Goal: Transaction & Acquisition: Subscribe to service/newsletter

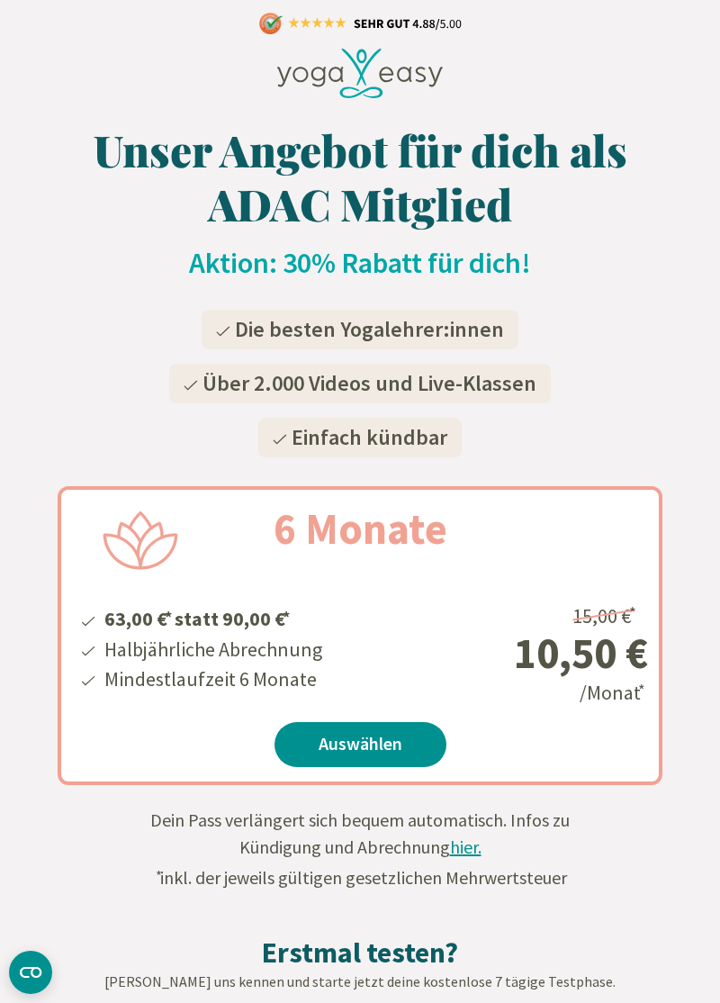
click at [388, 747] on link "Auswählen" at bounding box center [361, 744] width 172 height 45
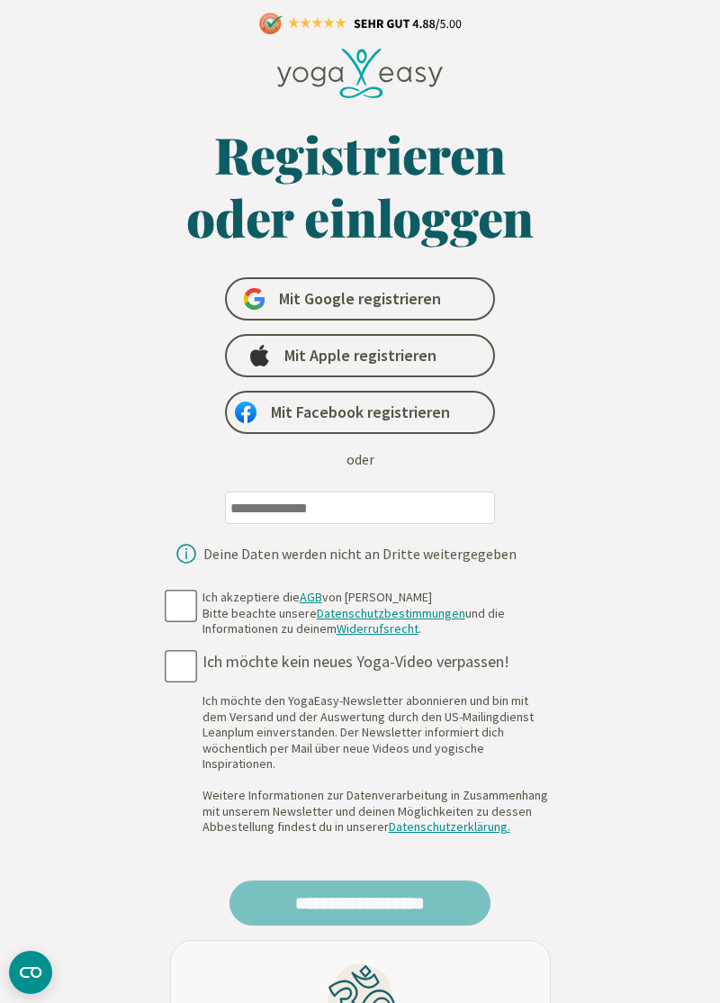
click at [354, 503] on input "email" at bounding box center [360, 507] width 270 height 32
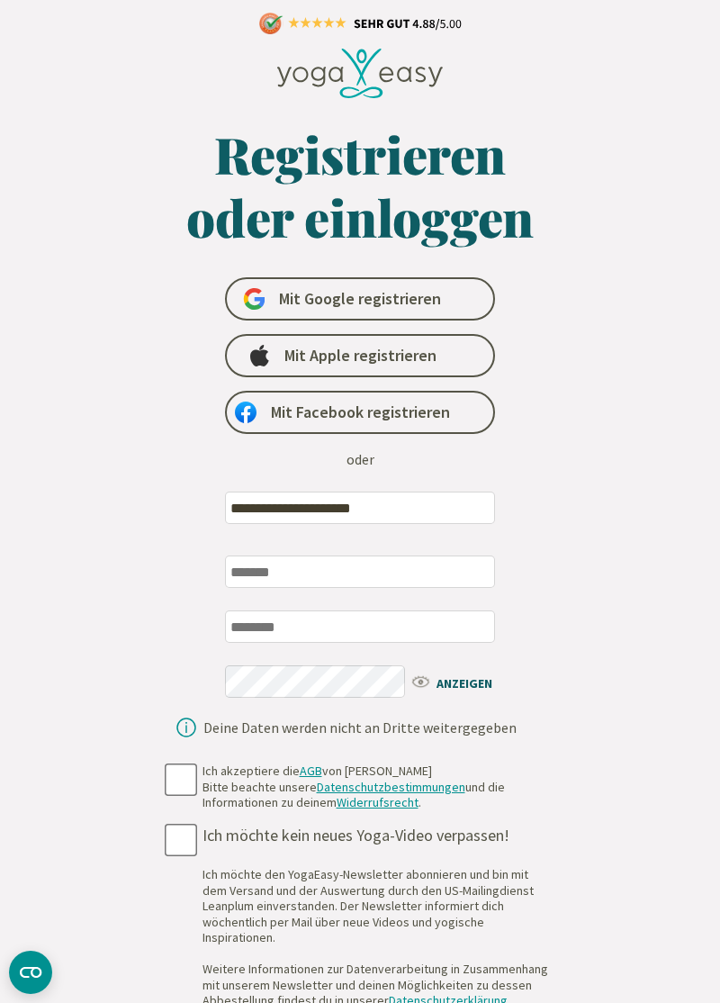
type input "**********"
click at [388, 571] on input "text" at bounding box center [360, 571] width 270 height 32
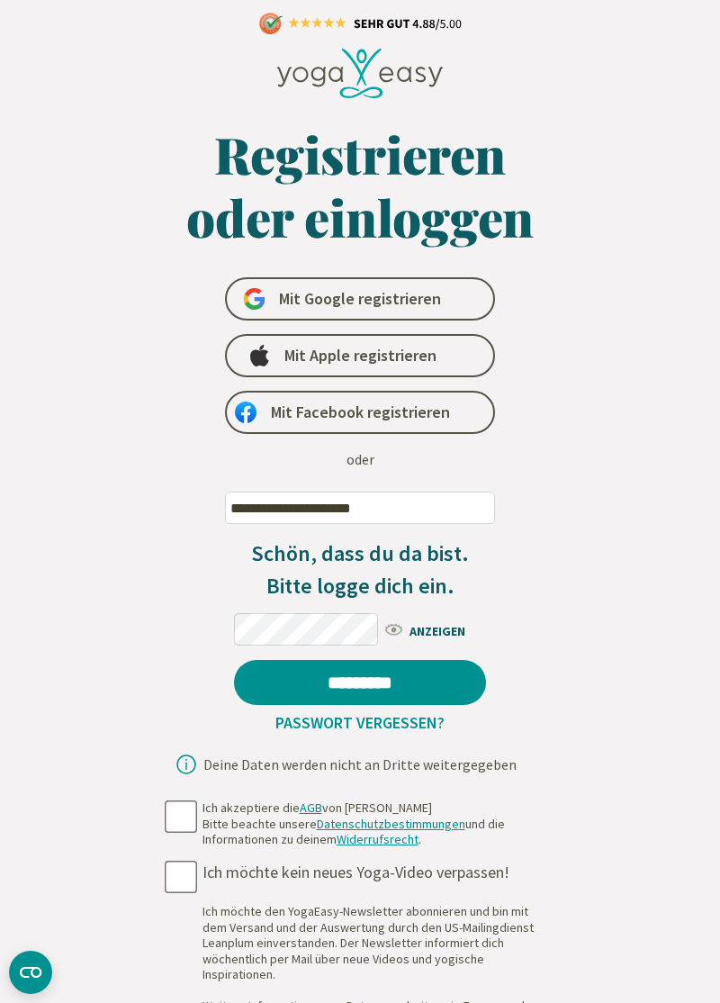
click at [400, 637] on span "ANZEIGEN" at bounding box center [435, 629] width 104 height 23
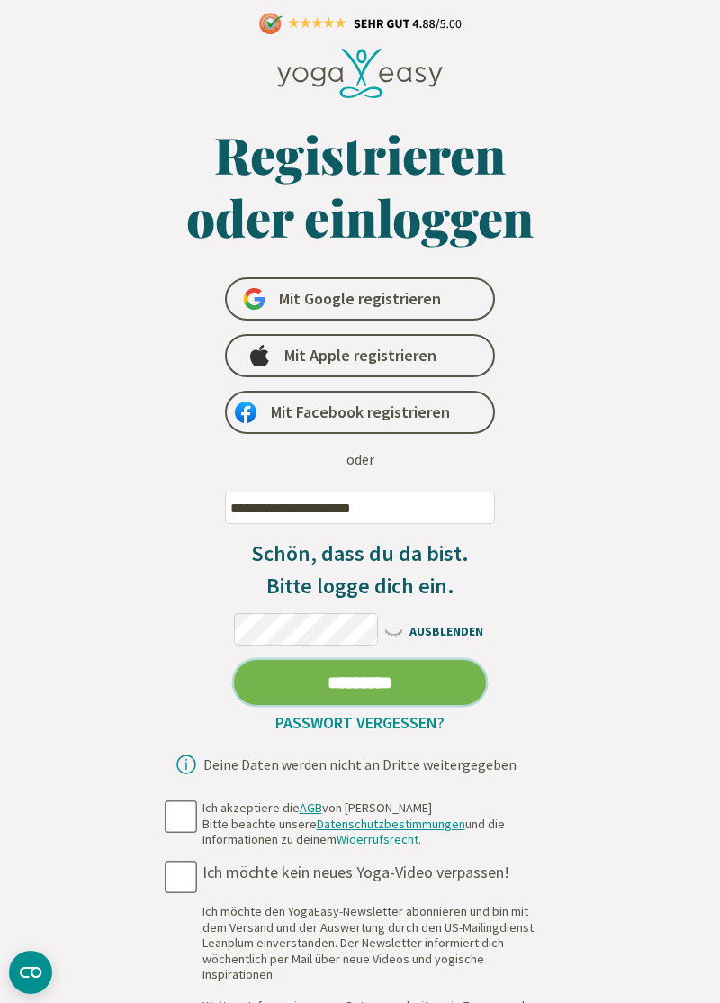
click at [369, 685] on input "*********" at bounding box center [360, 682] width 252 height 45
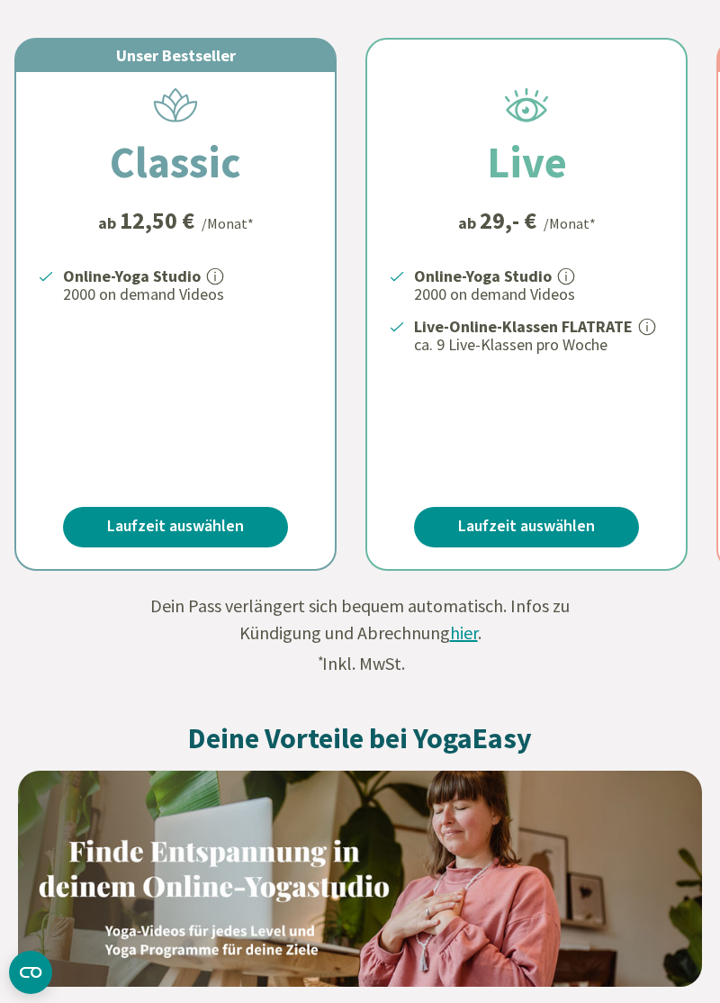
scroll to position [401, 0]
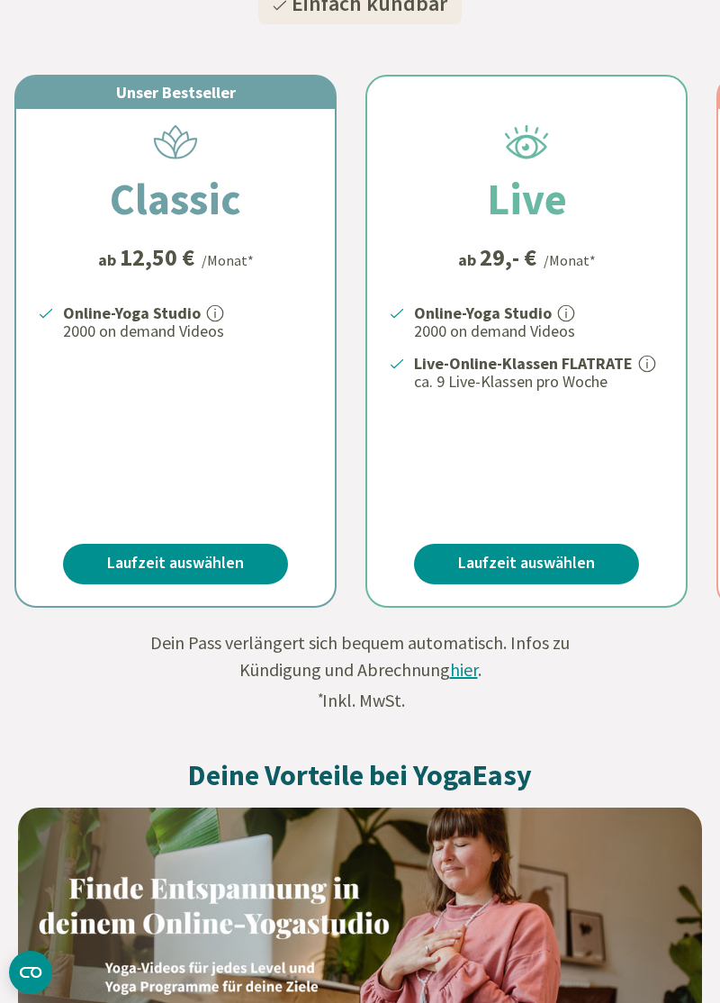
click at [241, 554] on link "Laufzeit auswählen" at bounding box center [175, 564] width 225 height 41
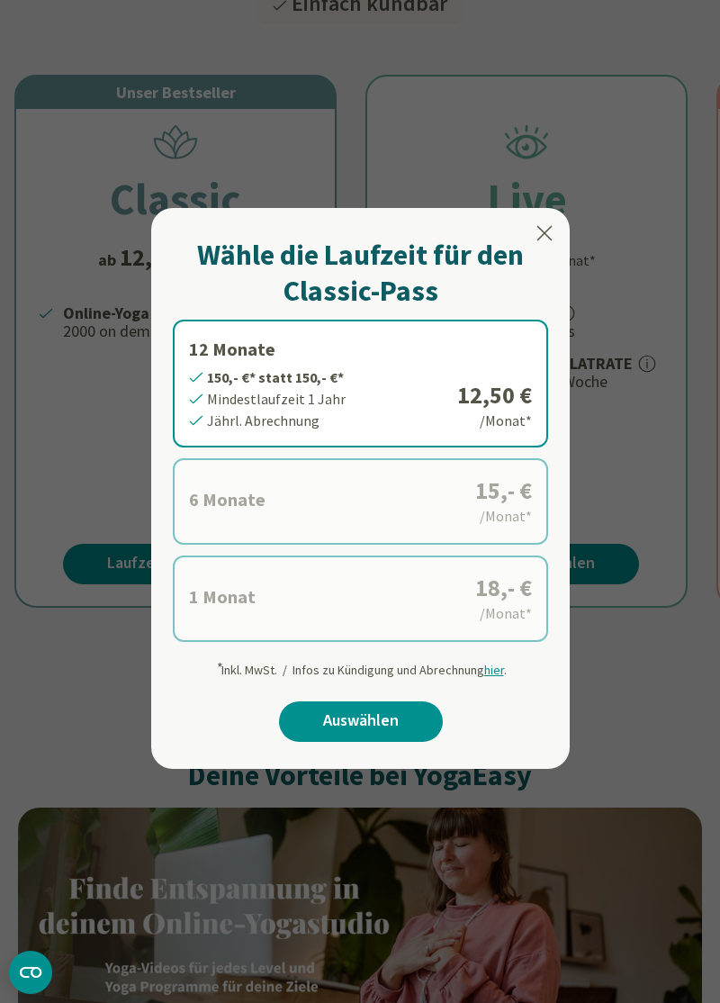
click at [546, 224] on icon at bounding box center [545, 233] width 22 height 22
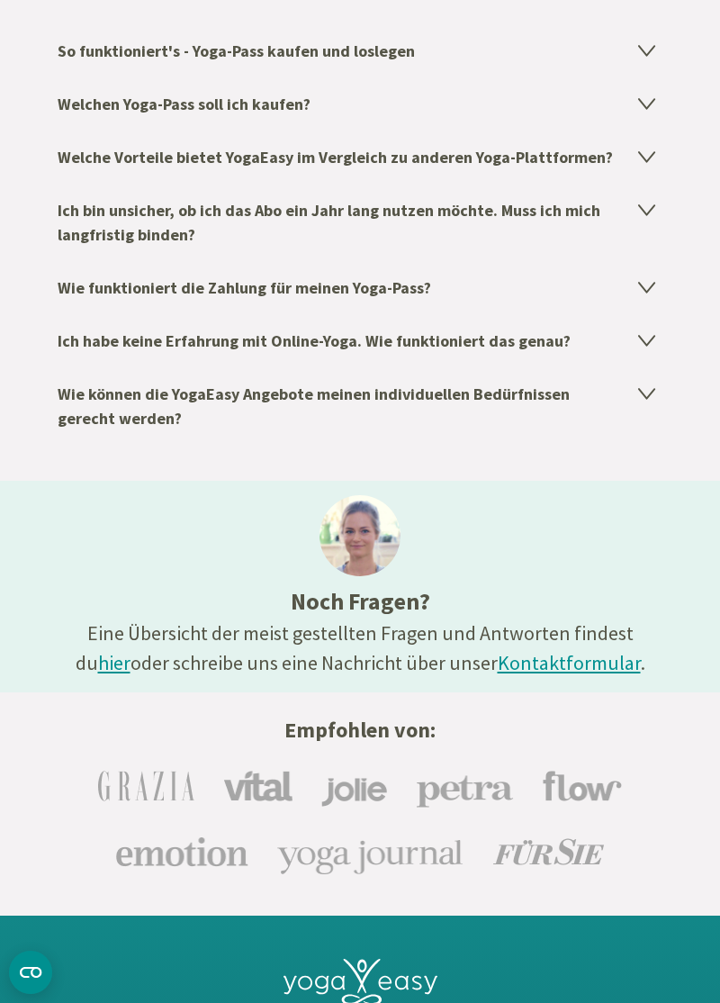
scroll to position [2645, 0]
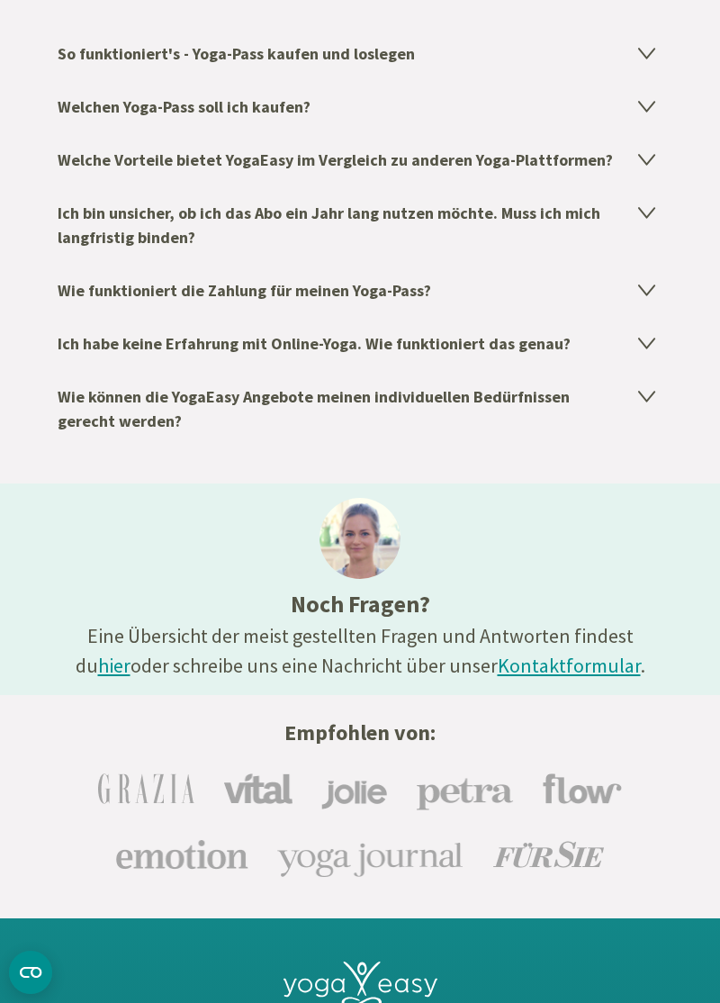
click at [131, 653] on link "hier" at bounding box center [114, 665] width 32 height 25
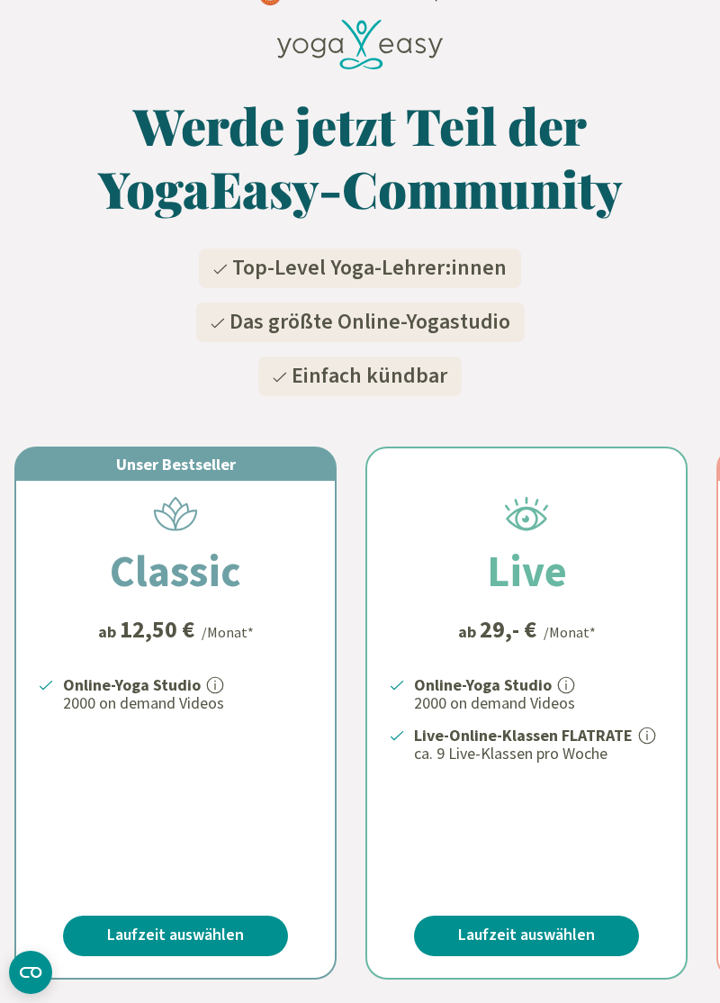
scroll to position [0, 0]
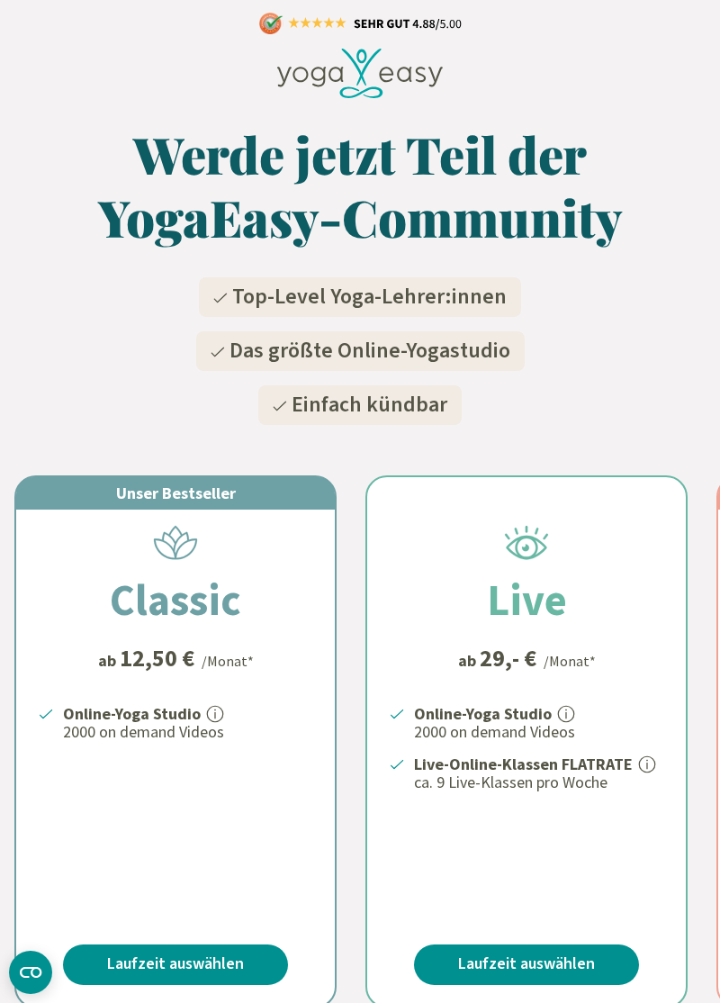
click at [198, 959] on link "Laufzeit auswählen" at bounding box center [175, 964] width 225 height 41
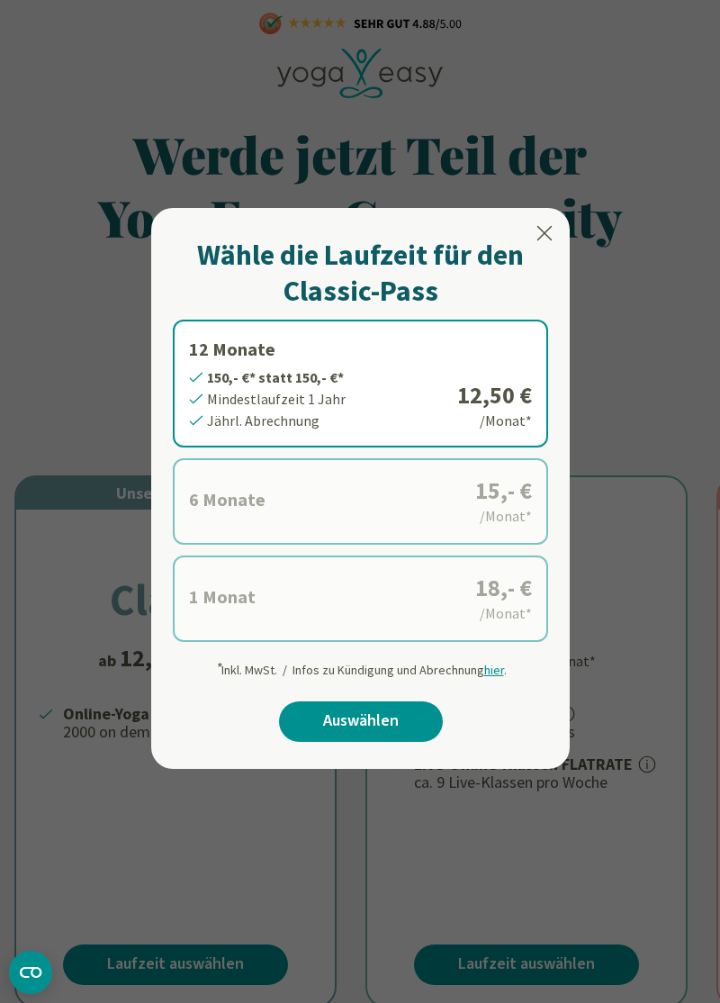
click at [499, 501] on label "6 Monate 90,- €* statt 90,- €* Mindestlaufzeit 6 Monate Halbjährl. Abrechnung 1…" at bounding box center [360, 501] width 375 height 86
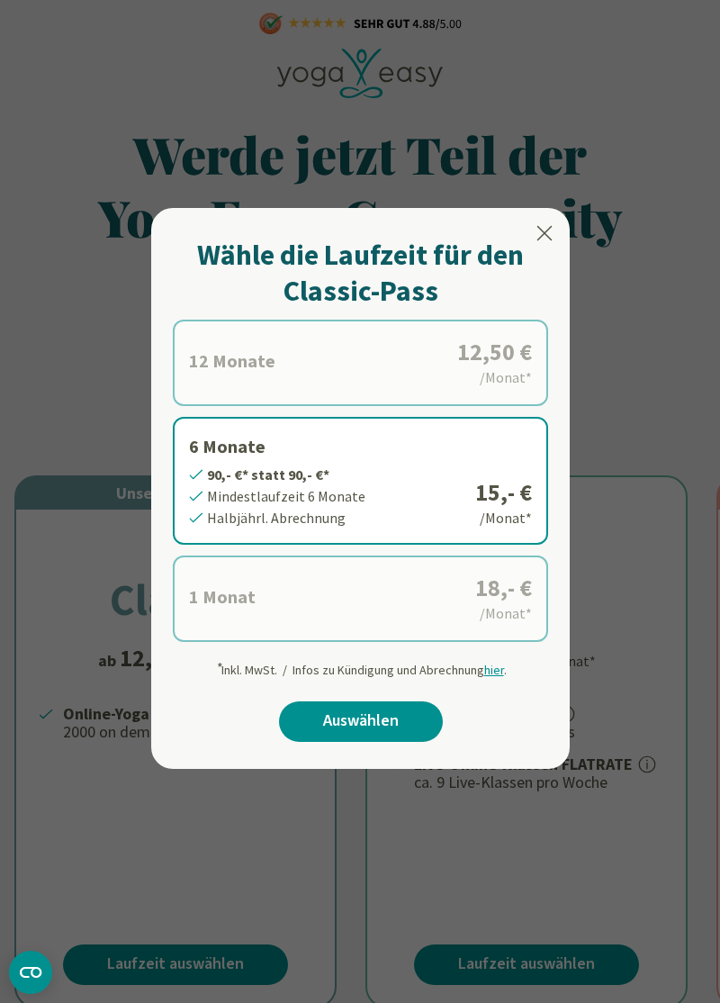
click at [396, 720] on link "Auswählen" at bounding box center [361, 721] width 164 height 41
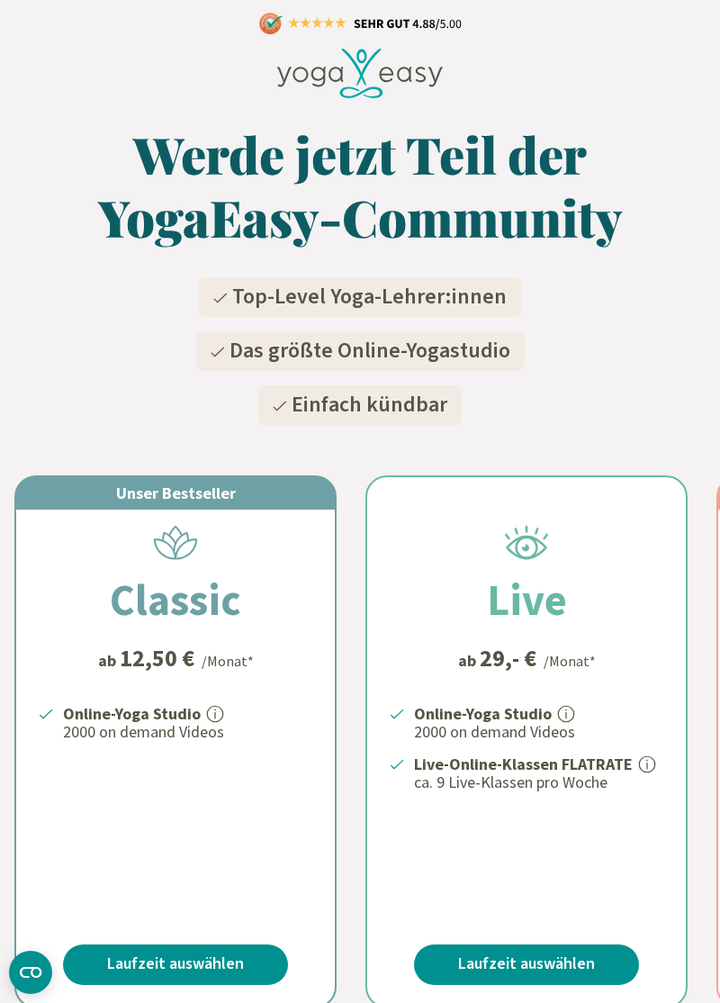
click at [38, 965] on circle "CMP-Widget öffnen" at bounding box center [30, 971] width 43 height 43
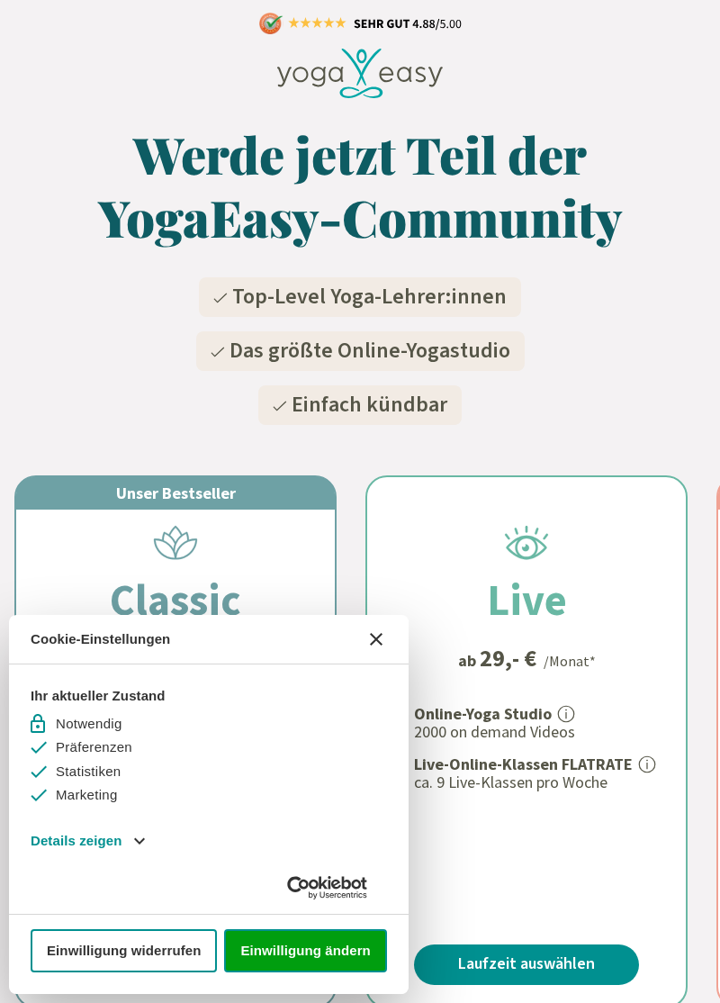
click at [370, 641] on icon "CMP-Widget schließen" at bounding box center [376, 639] width 13 height 13
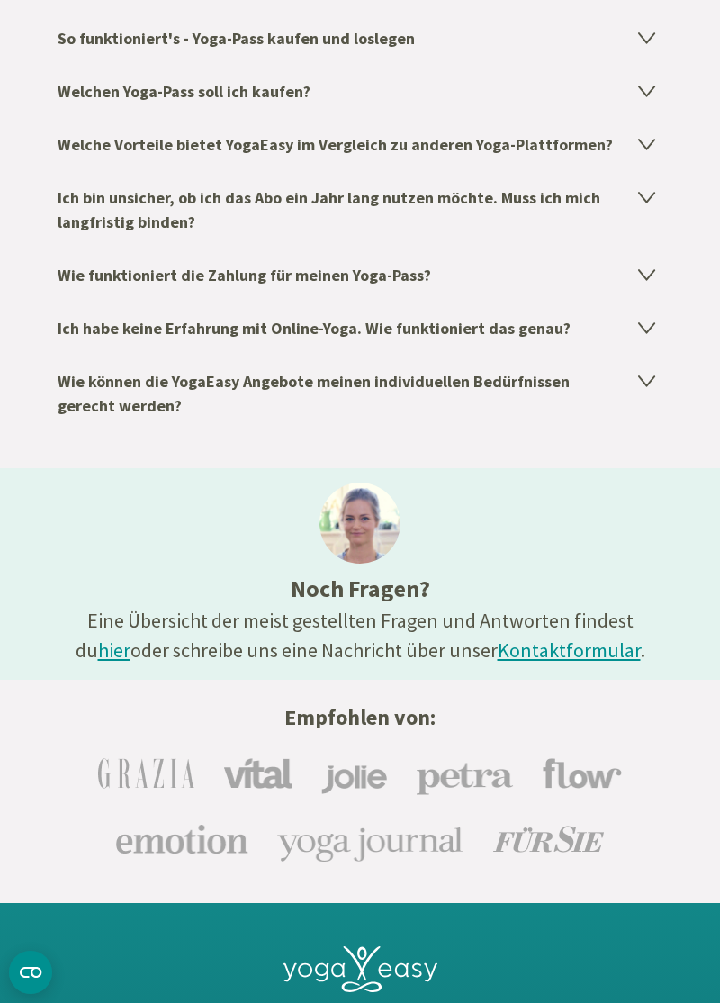
scroll to position [2662, 0]
click at [551, 648] on link "Kontaktformular" at bounding box center [569, 648] width 143 height 25
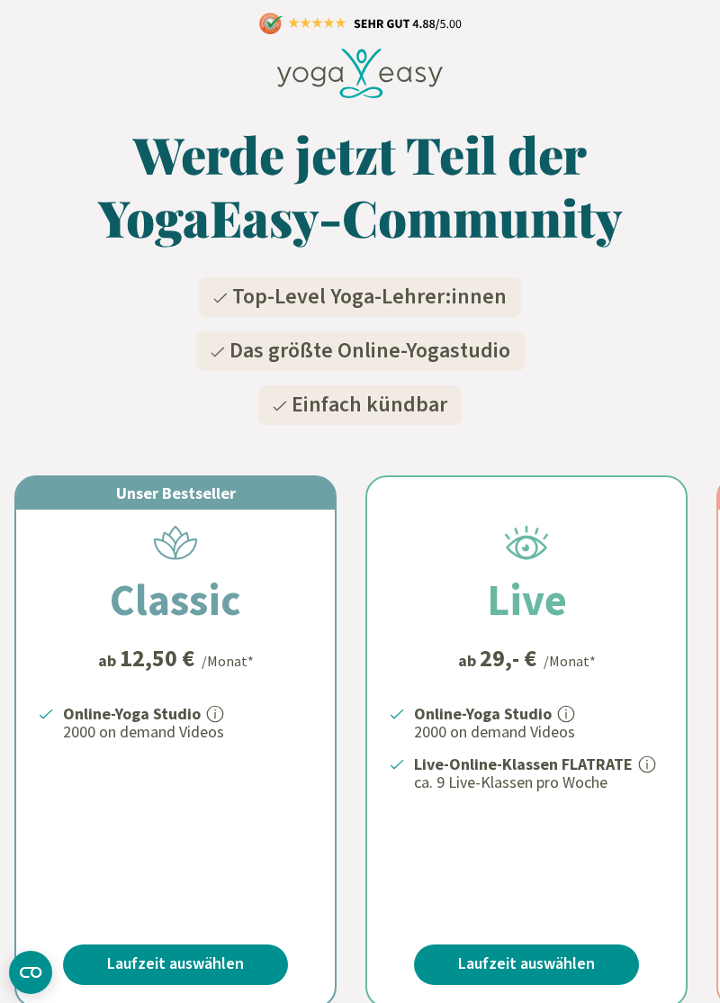
scroll to position [601, 0]
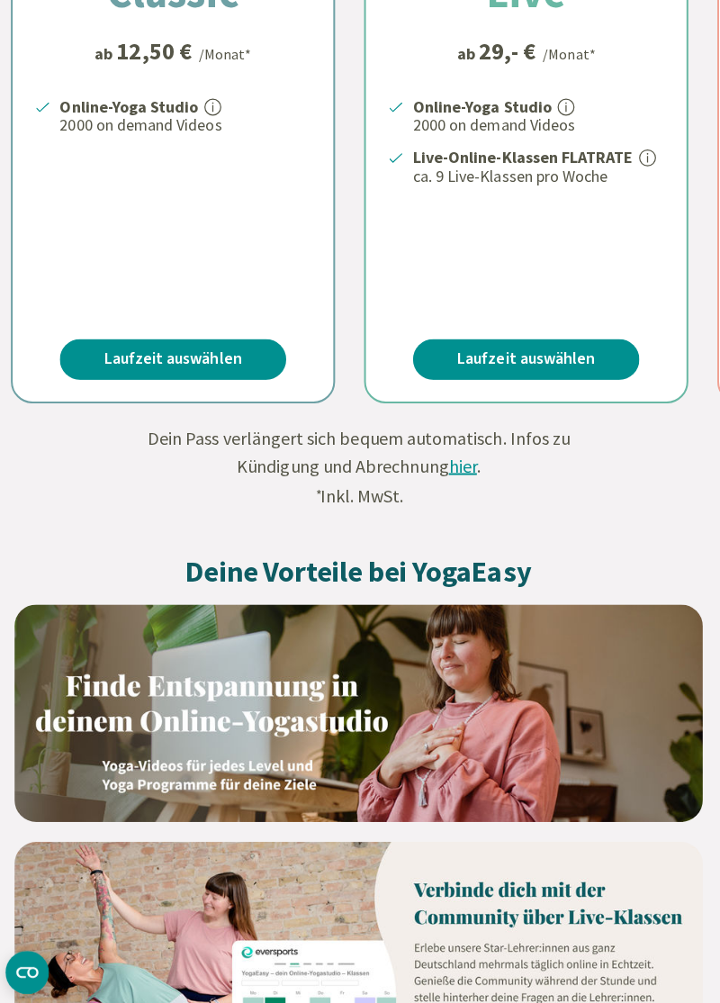
click at [233, 368] on link "Laufzeit auswählen" at bounding box center [175, 363] width 225 height 41
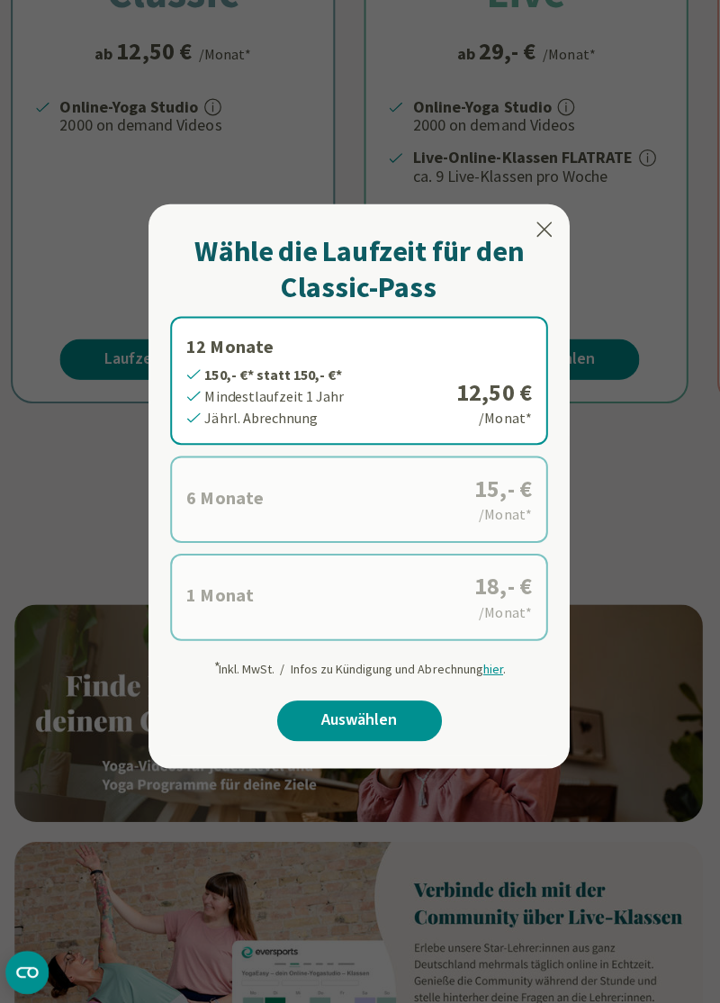
click at [539, 230] on icon at bounding box center [545, 234] width 22 height 22
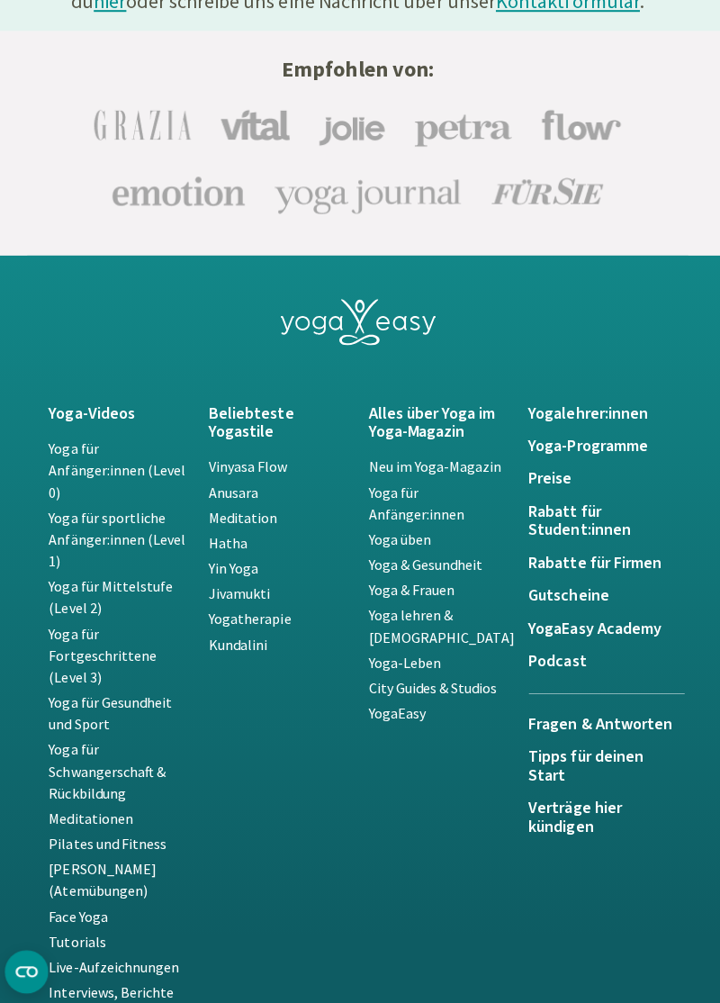
scroll to position [3616, 0]
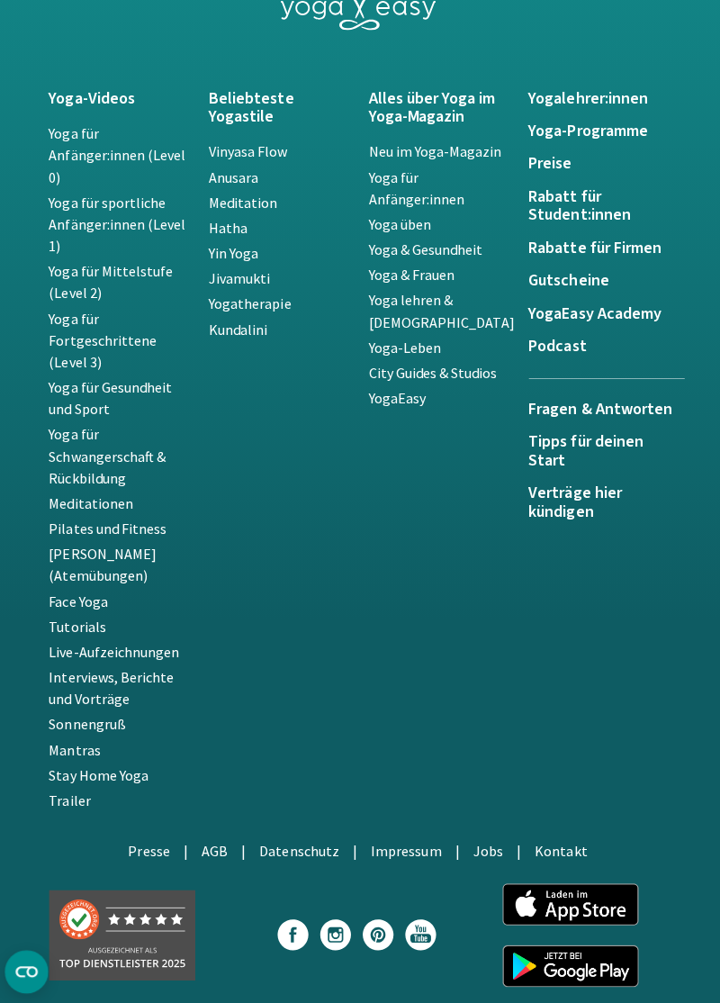
click at [644, 832] on div "Yoga-Videos Beliebteste Yogastile Alles über Yoga im Yoga-Magazin Yogalehrer:in…" at bounding box center [360, 517] width 657 height 1139
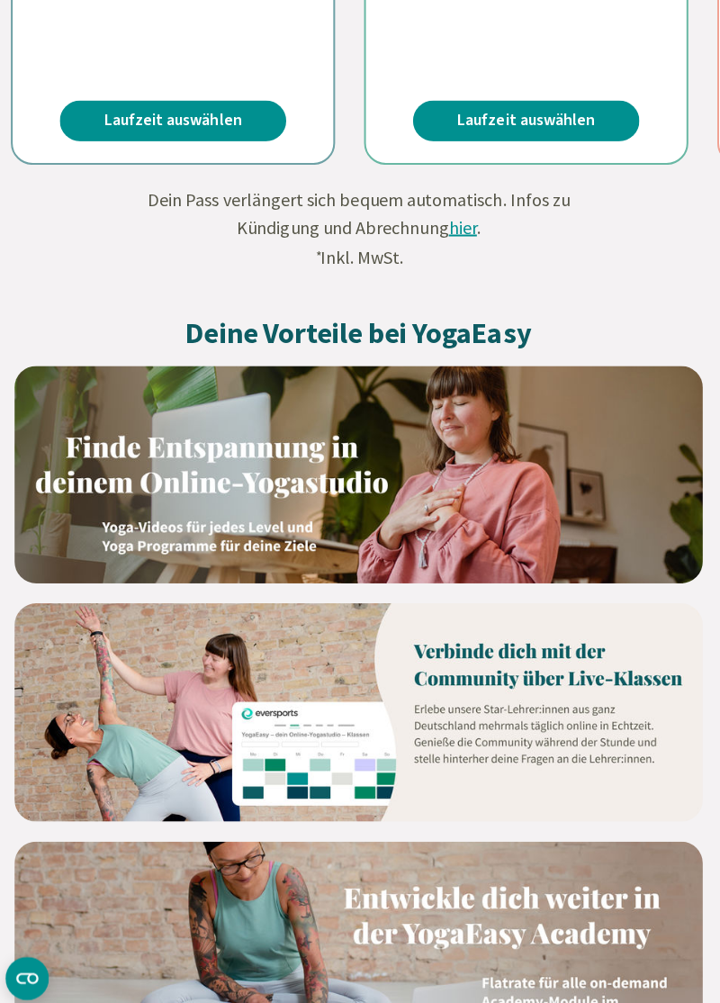
scroll to position [759, 0]
